Goal: Find specific page/section: Find specific page/section

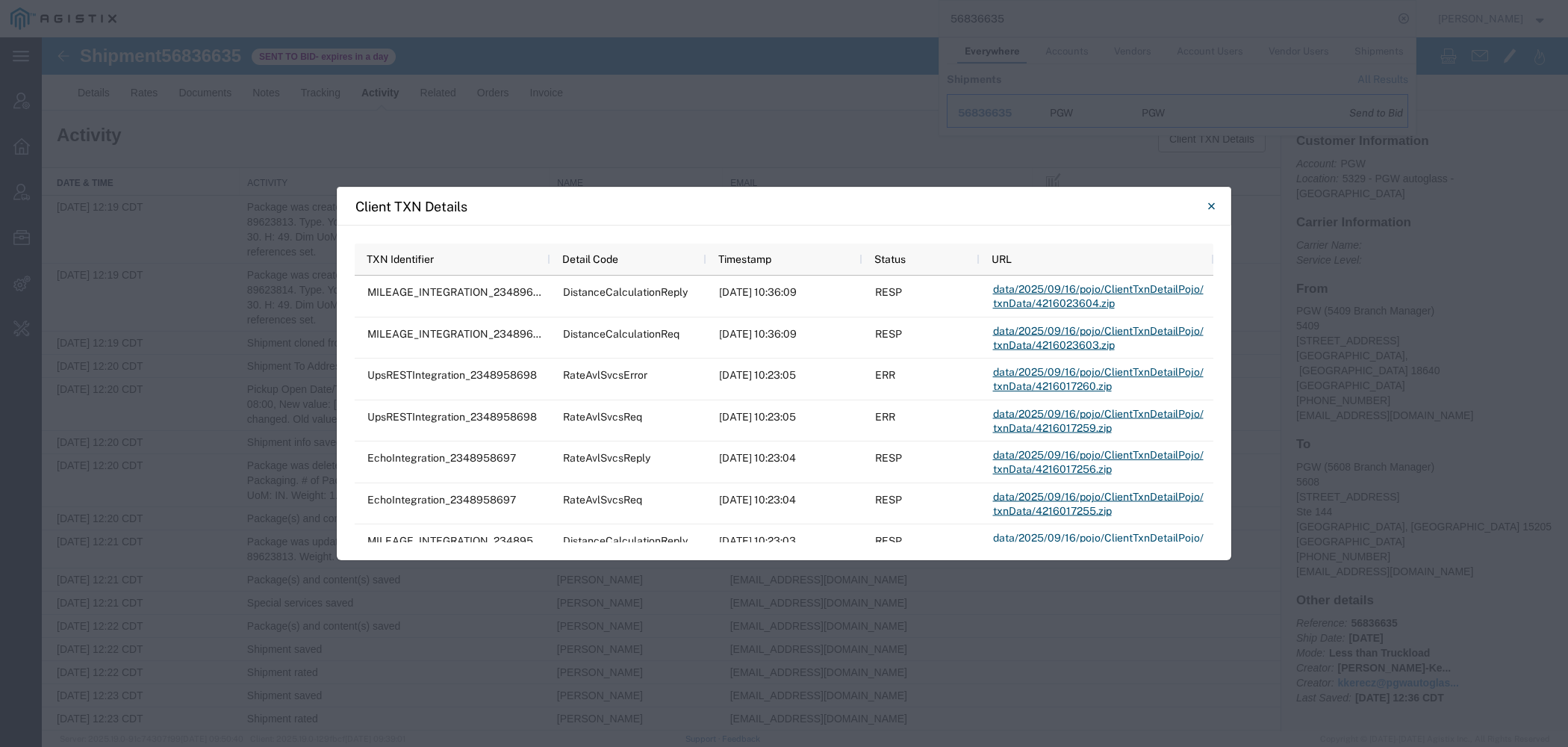
scroll to position [194, 0]
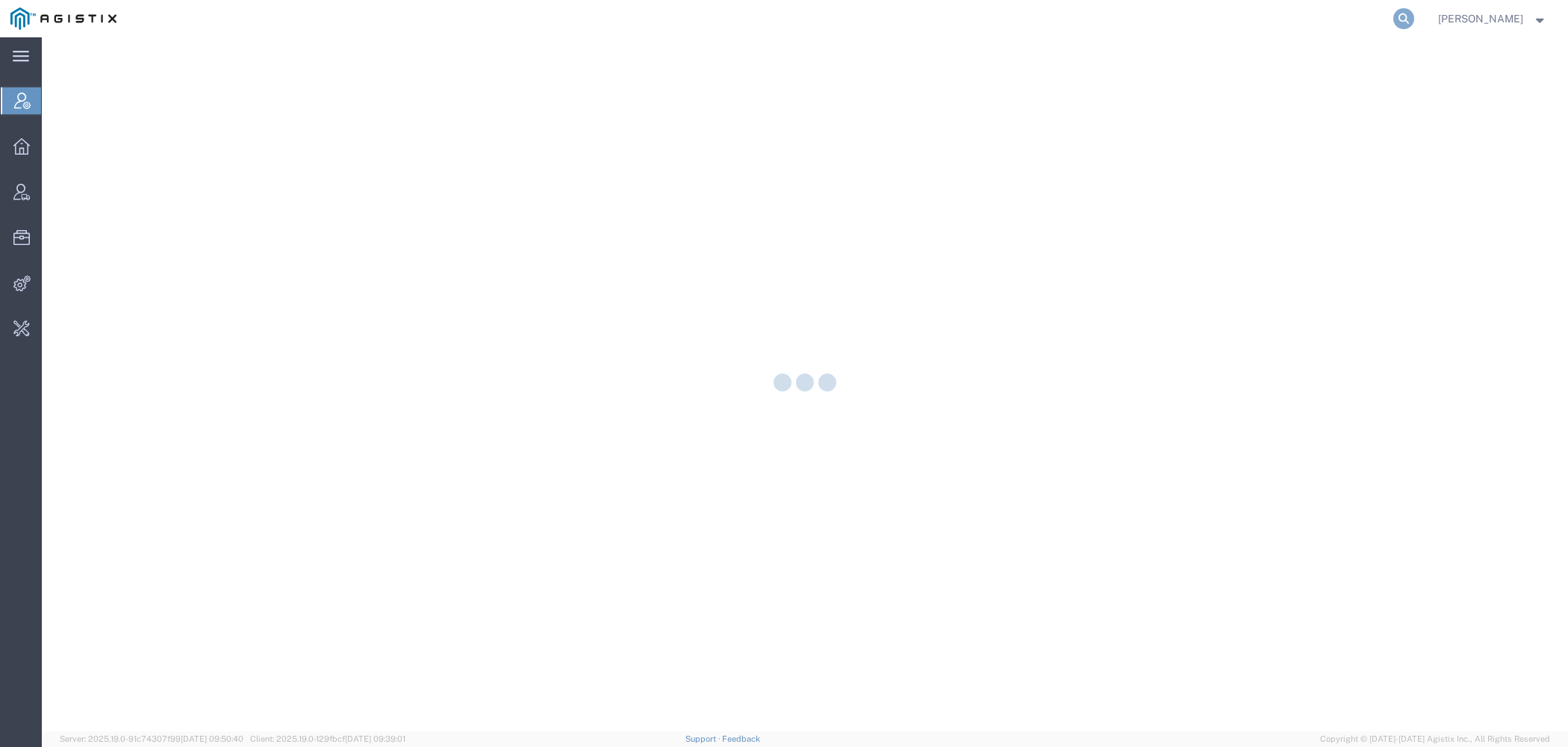
click at [1401, 21] on icon at bounding box center [1403, 19] width 21 height 21
paste input "Cloning Issue"
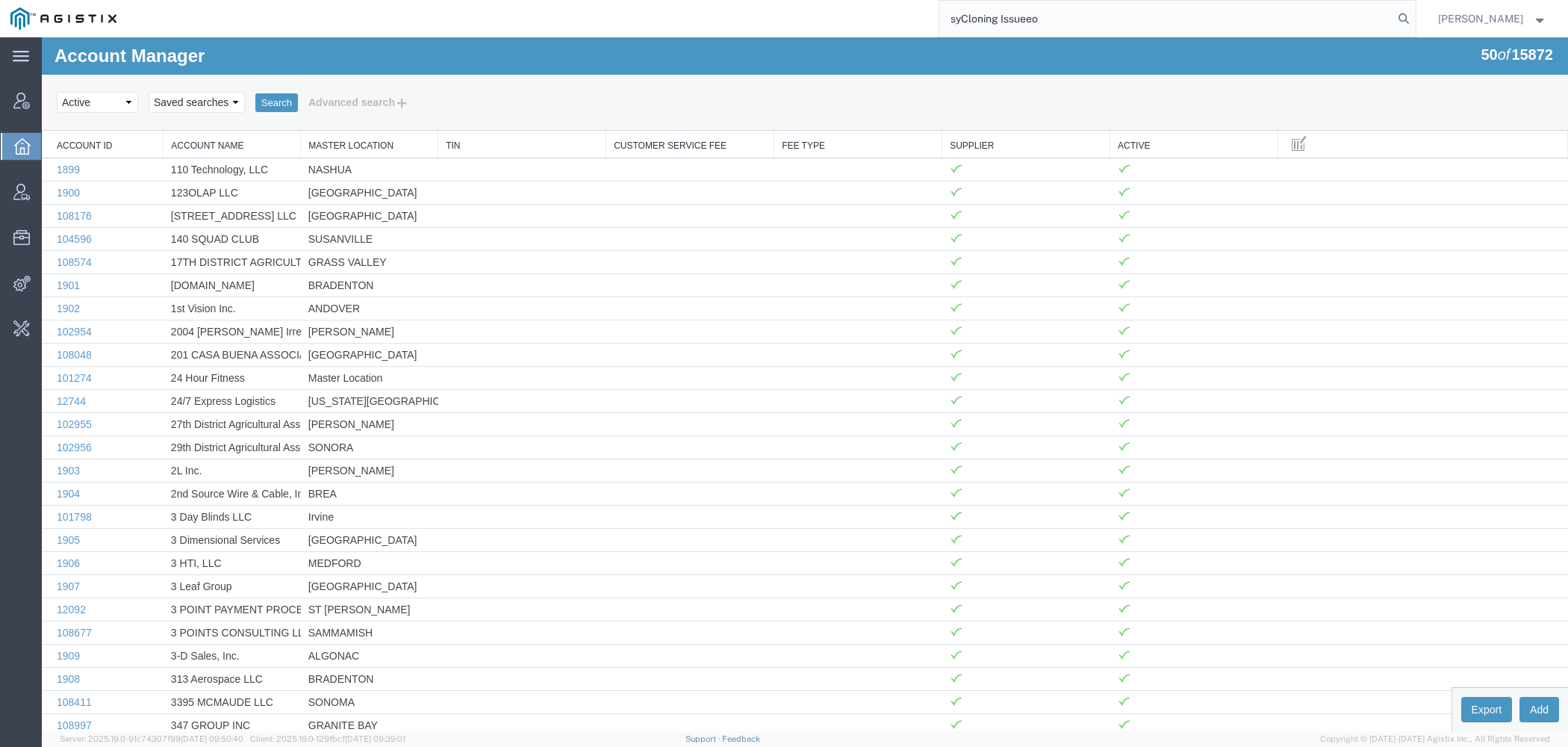
drag, startPoint x: 967, startPoint y: 15, endPoint x: 1263, endPoint y: 34, distance: 296.6
click at [1263, 34] on input "syCloning Issueeo" at bounding box center [1166, 18] width 454 height 35
paste input "n"
type input "syneos"
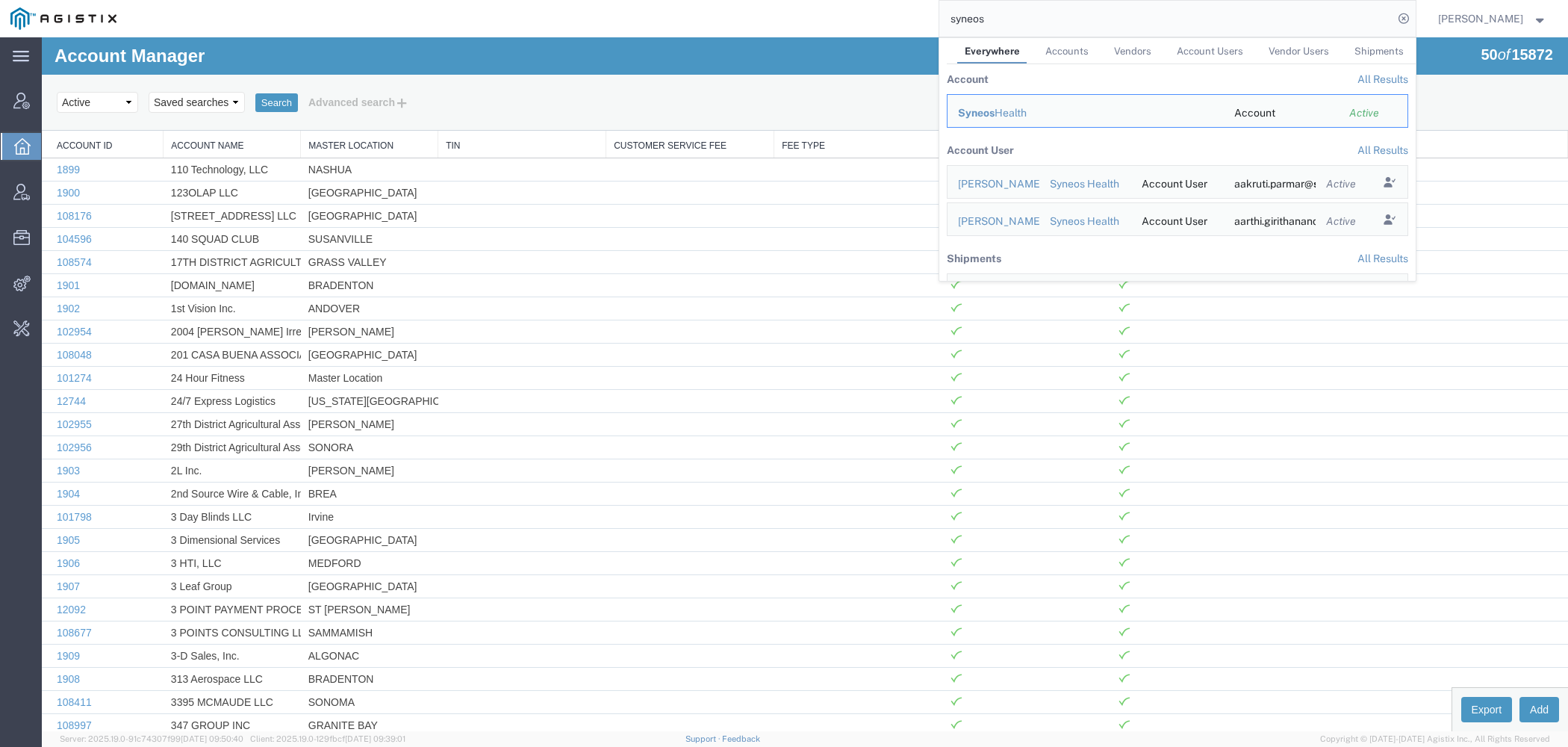
click at [988, 123] on td "Syneos Health" at bounding box center [1085, 110] width 277 height 34
click at [985, 120] on div "Syneos Health" at bounding box center [1086, 113] width 256 height 15
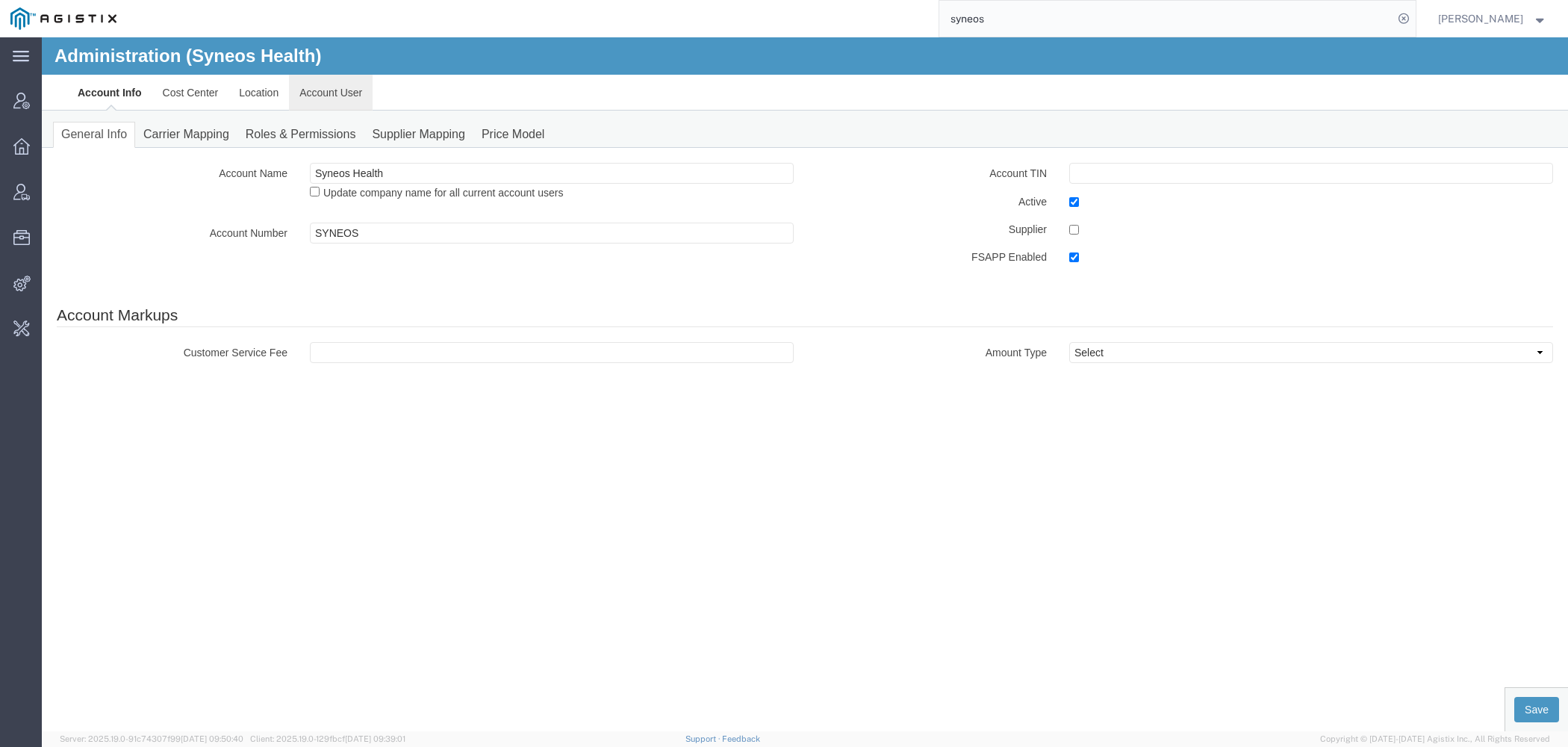
click at [321, 79] on link "Account User" at bounding box center [330, 92] width 83 height 35
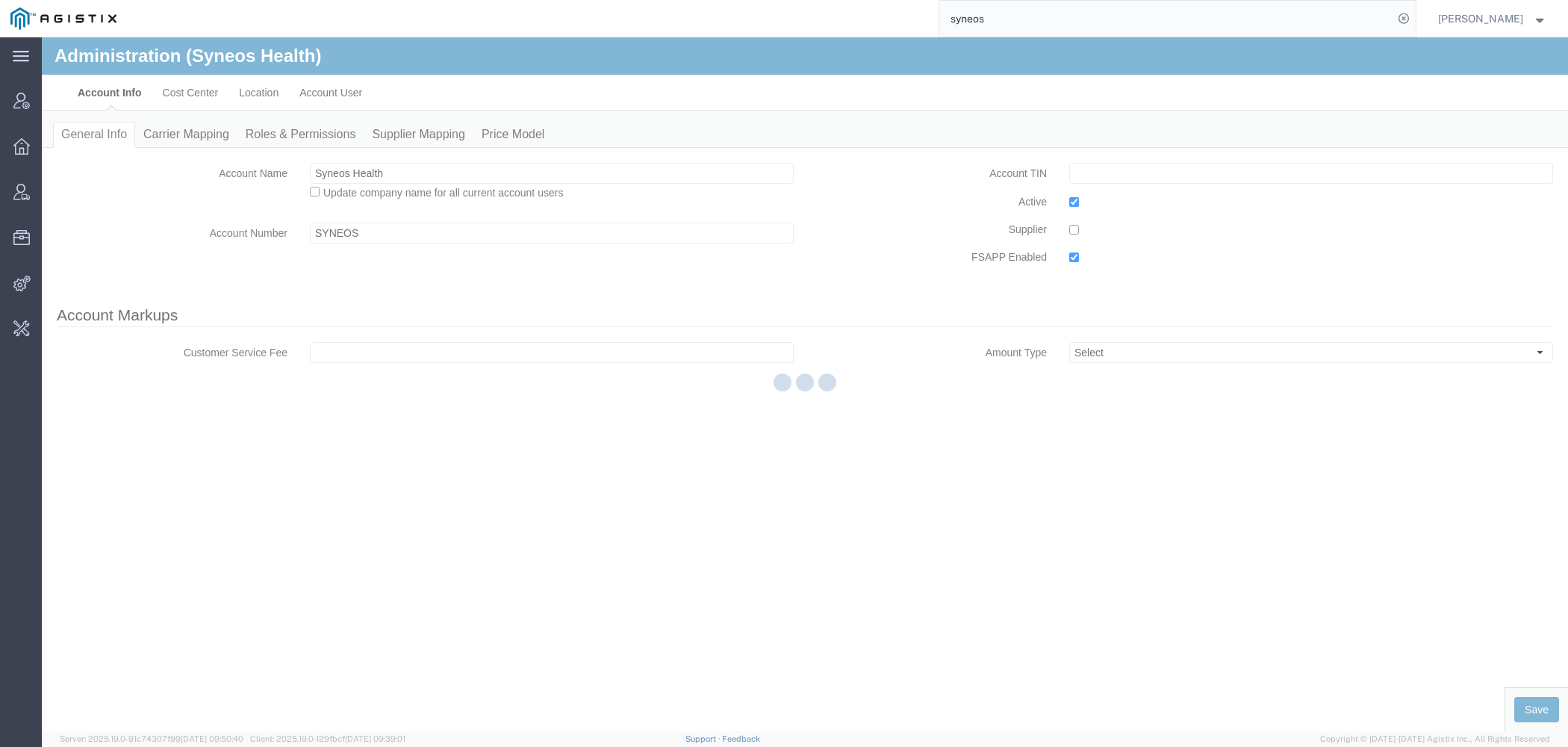
click at [323, 88] on div at bounding box center [805, 384] width 1526 height 693
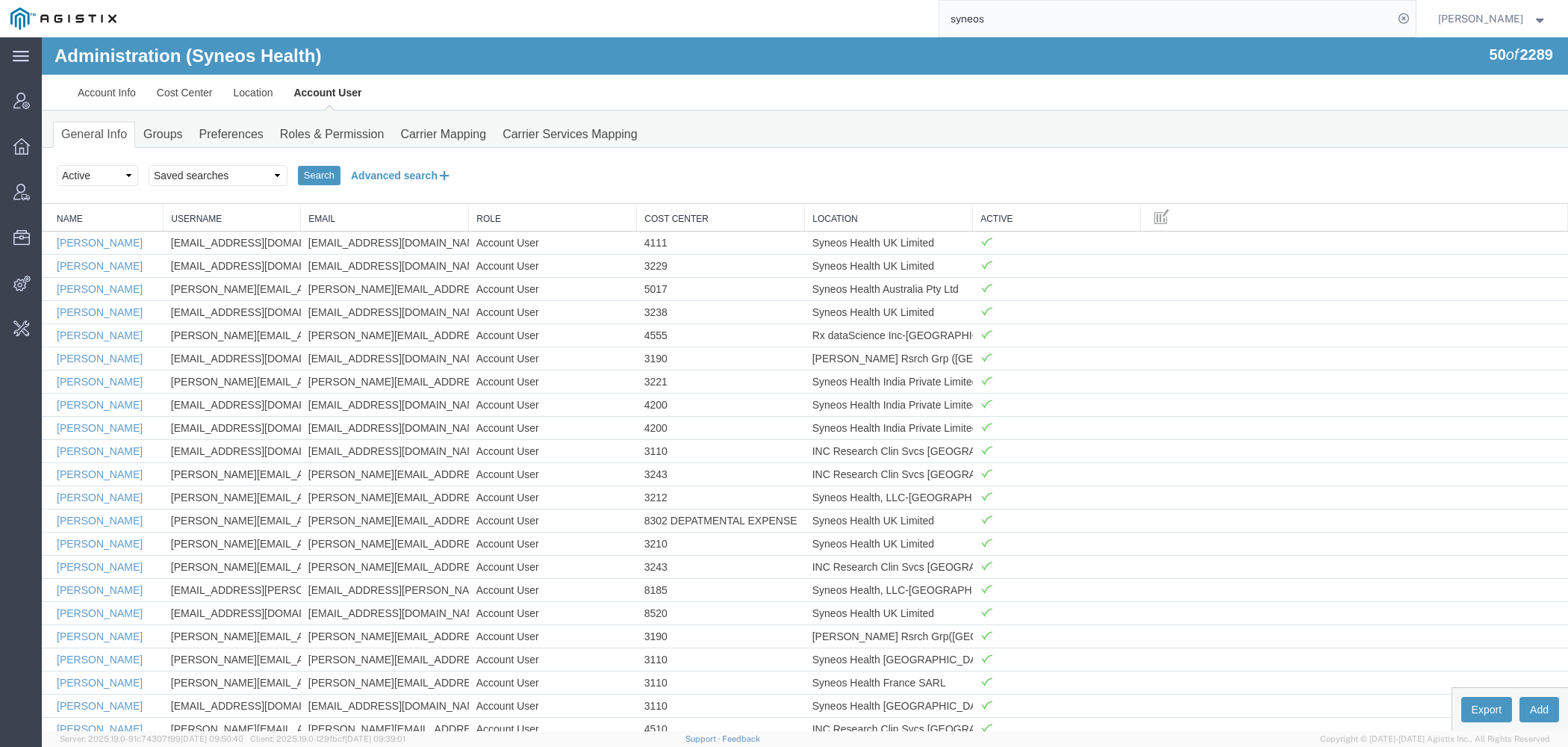
click at [394, 182] on button "Advanced search" at bounding box center [401, 175] width 122 height 26
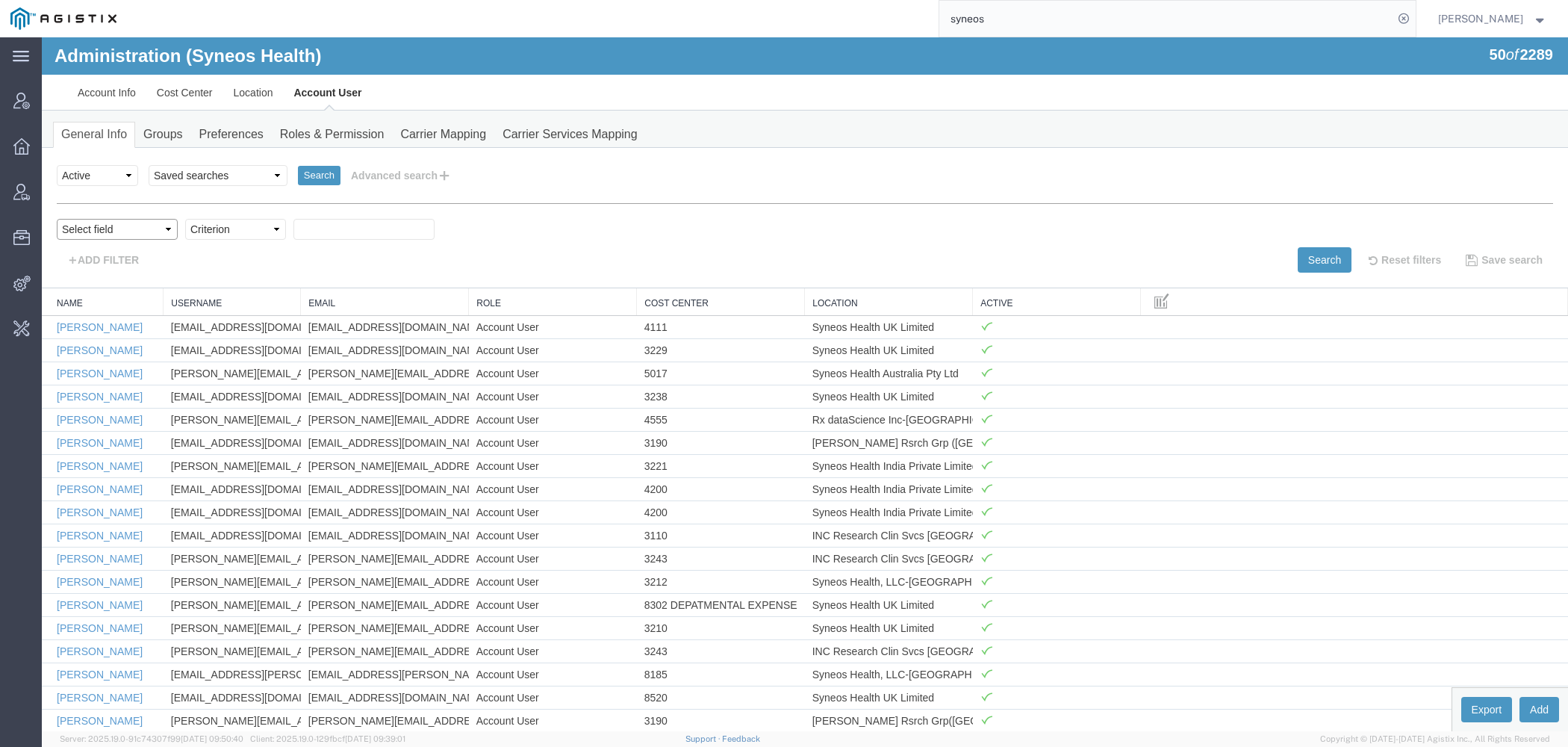
select select "personName"
click option "Name" at bounding box center [42, 37] width 0 height 0
select select "contains"
click option "contains" at bounding box center [42, 37] width 0 height 0
paste input "n"
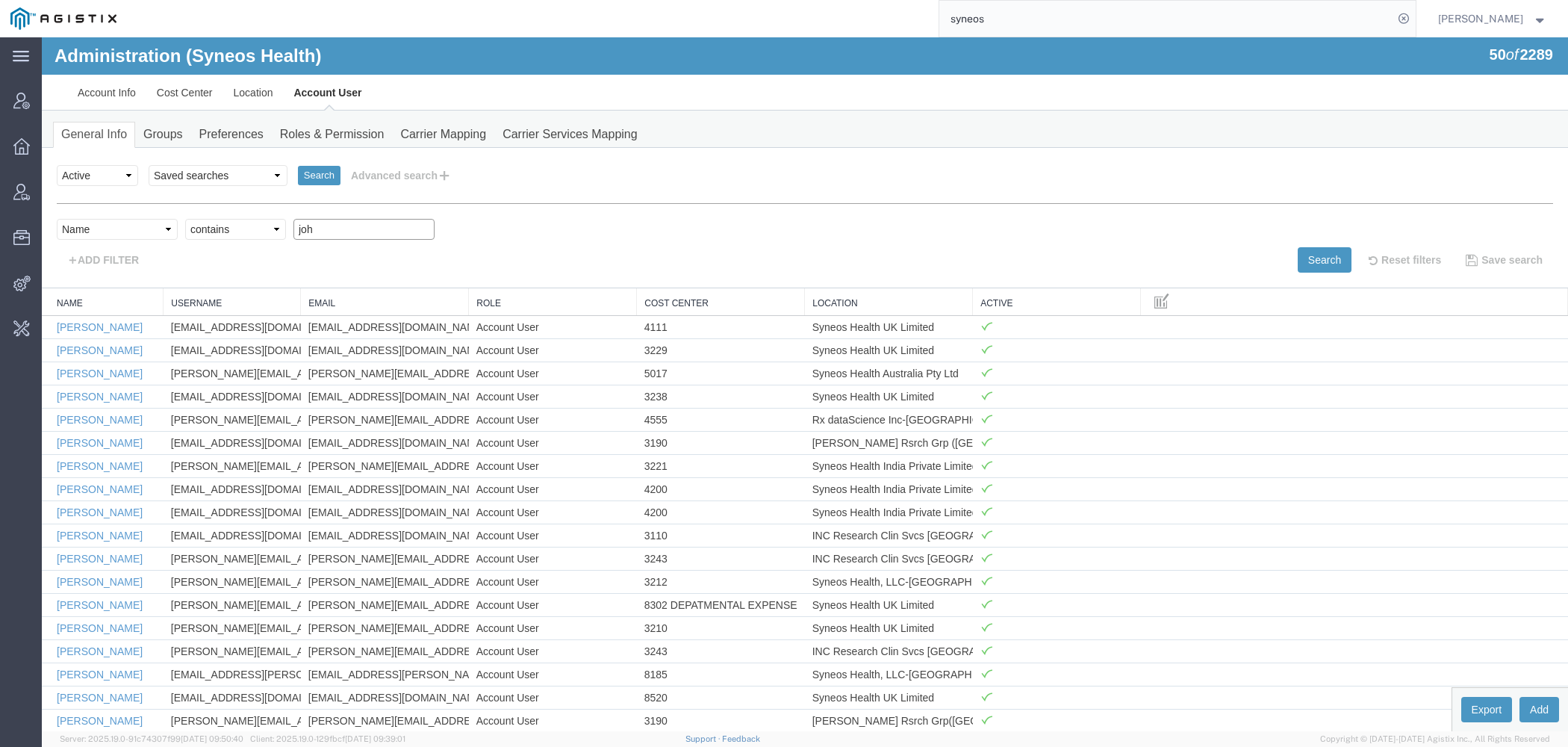
paste input "n"
type input "john"
click at [1326, 259] on button "Search" at bounding box center [1324, 260] width 54 height 26
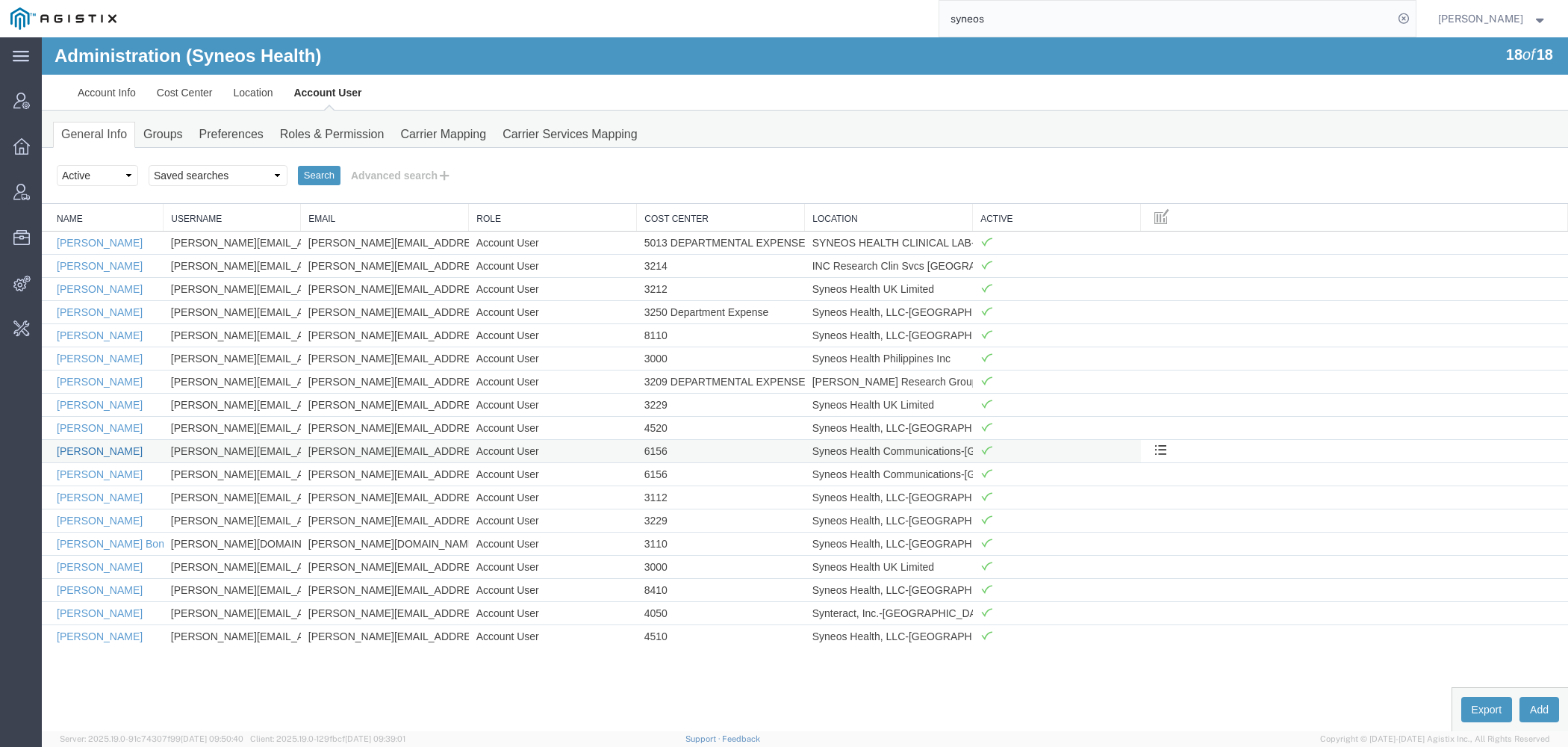
click at [117, 446] on link "John Polandick" at bounding box center [100, 451] width 86 height 11
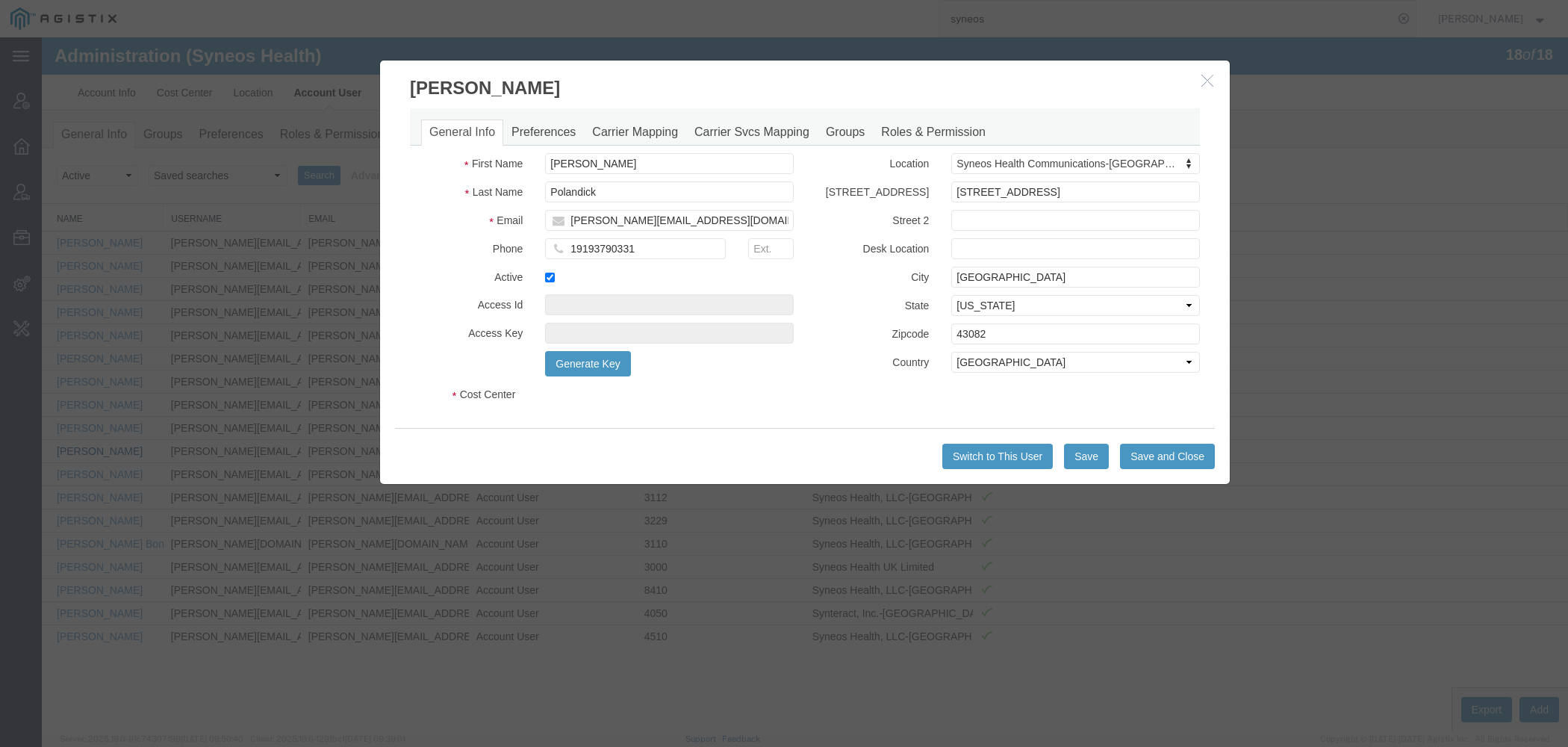
select select "DEPARTMENT"
